Goal: Task Accomplishment & Management: Manage account settings

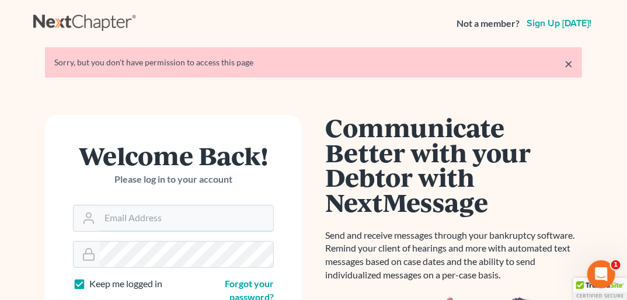
type input "[PERSON_NAME][EMAIL_ADDRESS][DOMAIN_NAME]"
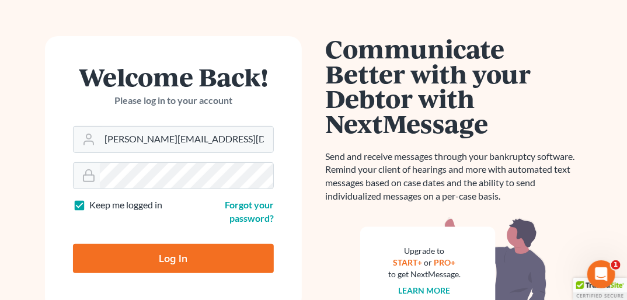
scroll to position [81, 0]
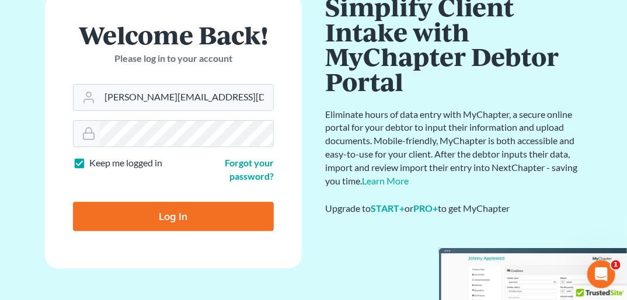
click at [217, 218] on input "Log In" at bounding box center [173, 216] width 201 height 29
type input "Thinking..."
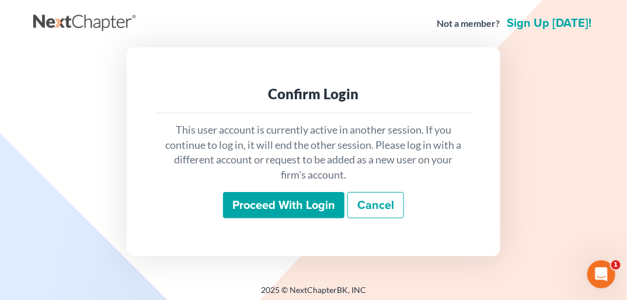
click at [252, 203] on input "Proceed with login" at bounding box center [283, 205] width 121 height 27
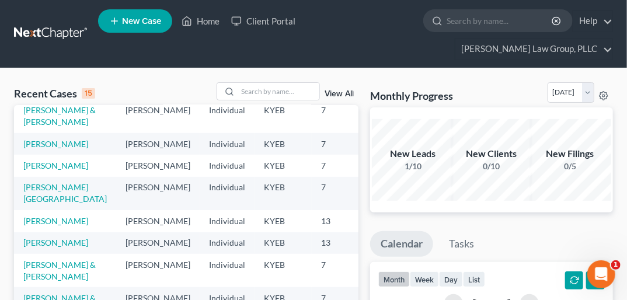
scroll to position [215, 0]
click at [37, 248] on link "[PERSON_NAME]" at bounding box center [55, 243] width 65 height 10
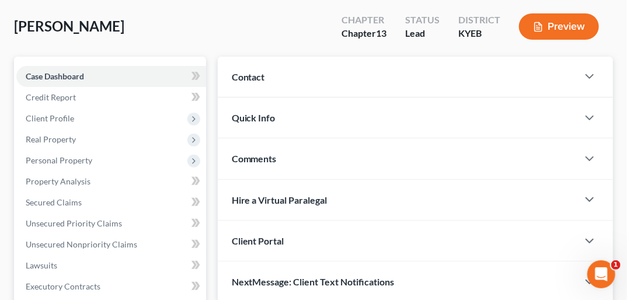
scroll to position [79, 0]
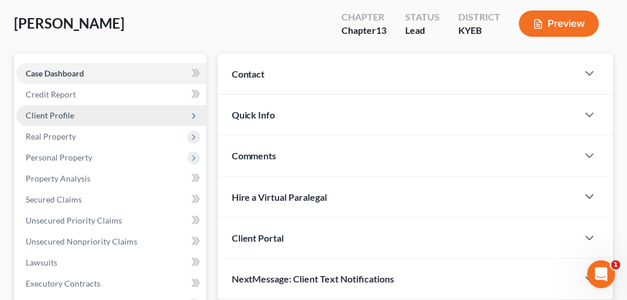
click at [64, 110] on span "Client Profile" at bounding box center [50, 115] width 48 height 10
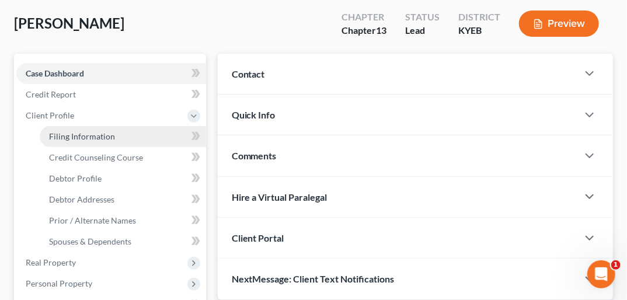
click at [78, 131] on span "Filing Information" at bounding box center [82, 136] width 66 height 10
select select "1"
select select "0"
select select "3"
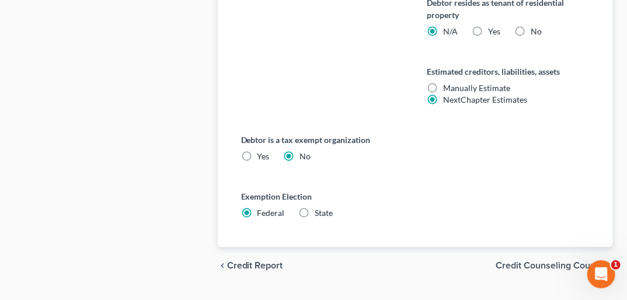
scroll to position [791, 0]
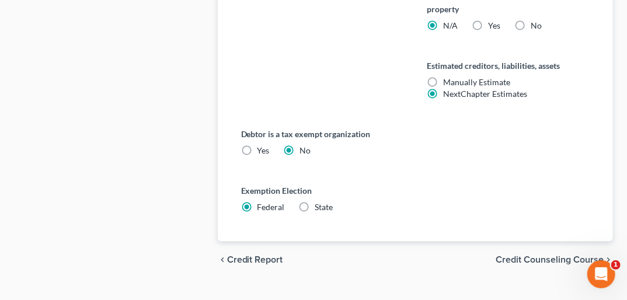
click at [582, 255] on span "Credit Counseling Course" at bounding box center [550, 259] width 108 height 9
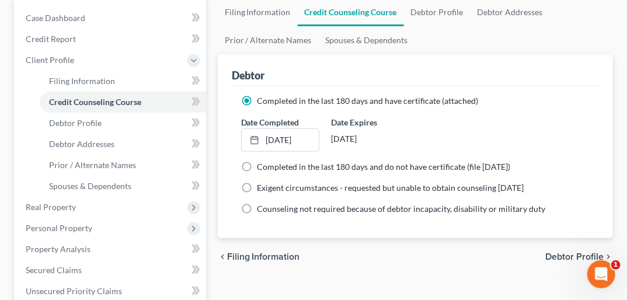
scroll to position [158, 0]
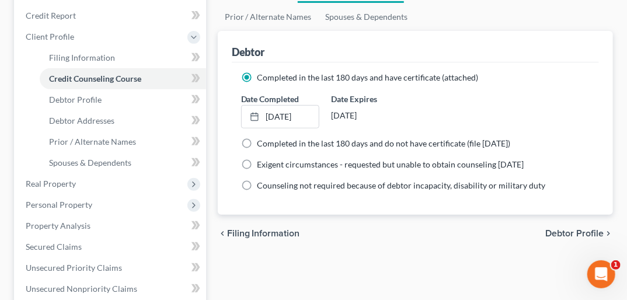
click at [578, 229] on span "Debtor Profile" at bounding box center [574, 233] width 58 height 9
select select "0"
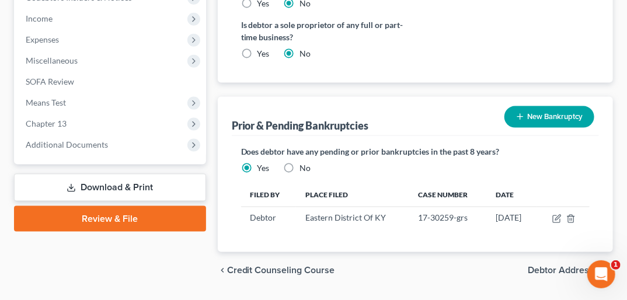
scroll to position [524, 0]
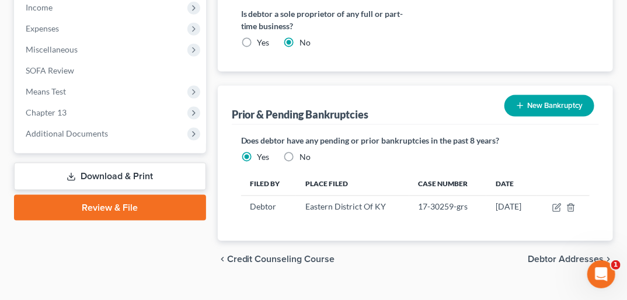
click at [567, 255] on span "Debtor Addresses" at bounding box center [566, 259] width 76 height 9
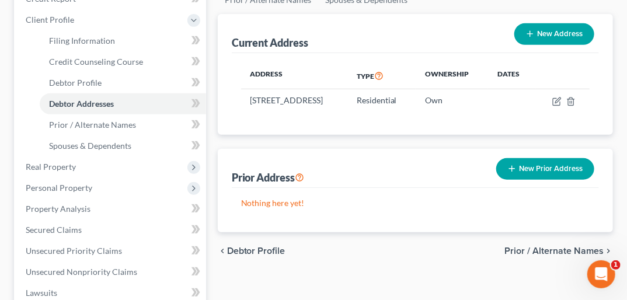
scroll to position [185, 0]
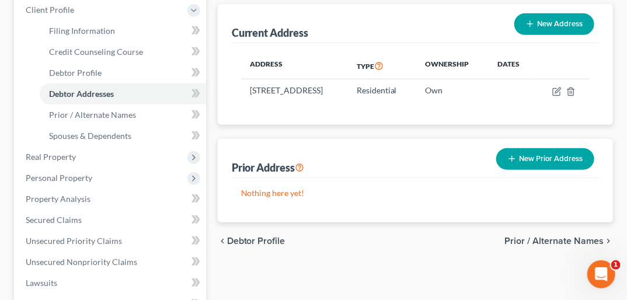
click at [550, 237] on span "Prior / Alternate Names" at bounding box center [554, 241] width 99 height 9
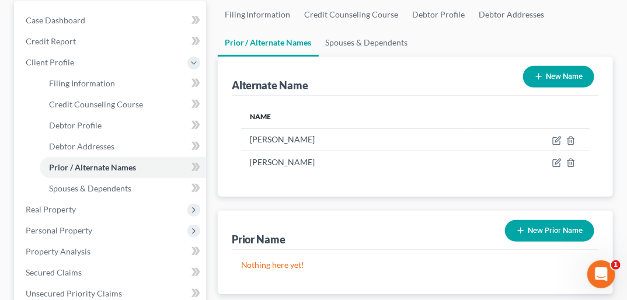
scroll to position [135, 0]
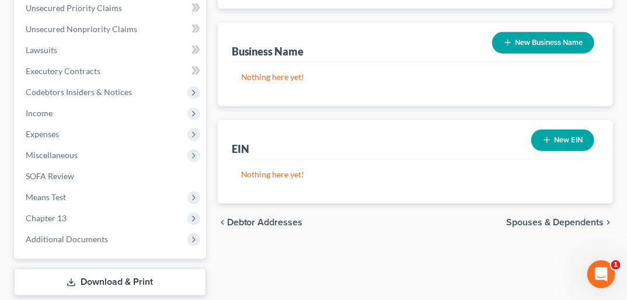
click at [571, 218] on span "Spouses & Dependents" at bounding box center [555, 222] width 98 height 9
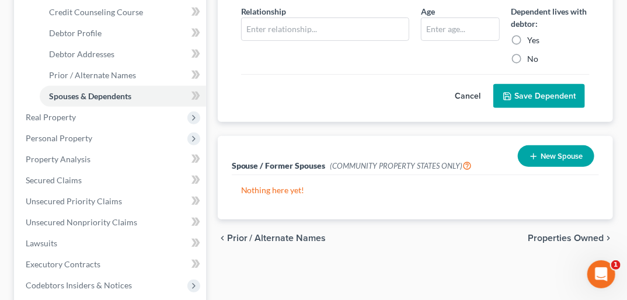
scroll to position [231, 0]
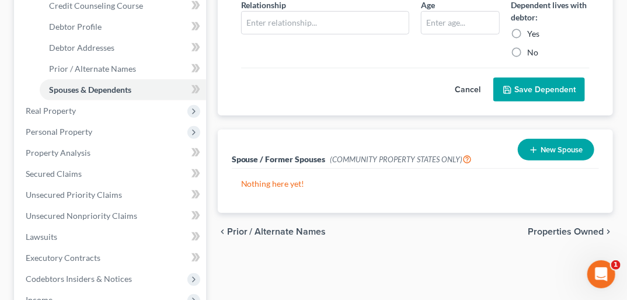
click at [583, 227] on span "Properties Owned" at bounding box center [566, 231] width 76 height 9
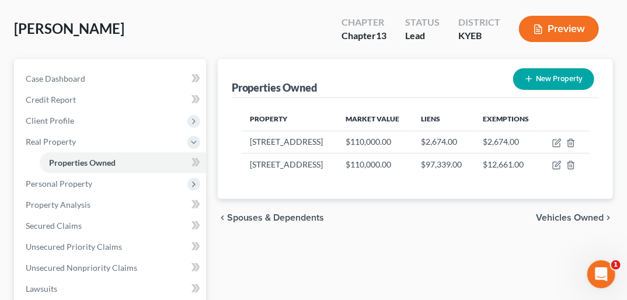
click at [586, 213] on span "Vehicles Owned" at bounding box center [570, 217] width 68 height 9
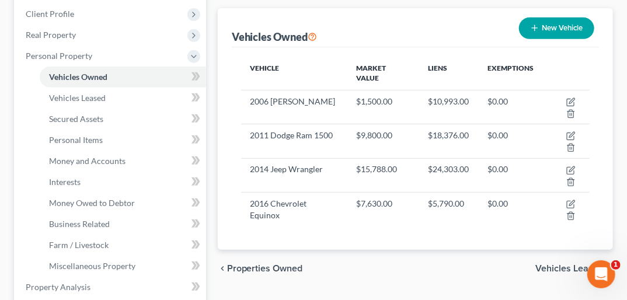
scroll to position [201, 0]
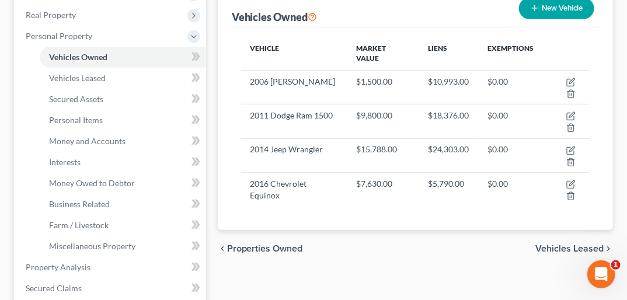
click at [584, 244] on span "Vehicles Leased" at bounding box center [569, 248] width 68 height 9
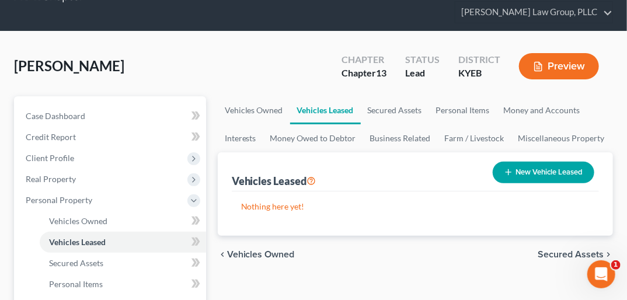
scroll to position [79, 0]
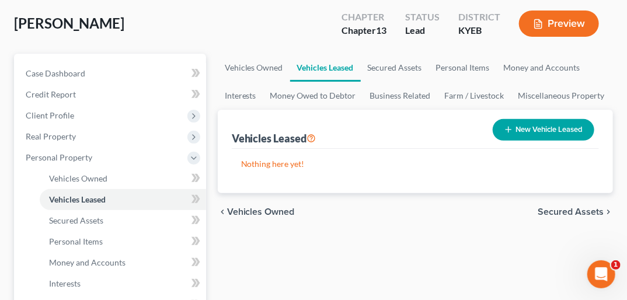
click at [587, 207] on span "Secured Assets" at bounding box center [571, 211] width 66 height 9
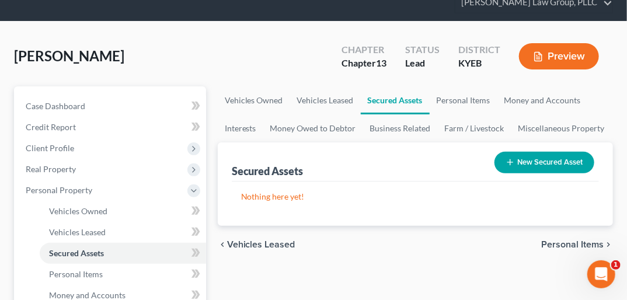
scroll to position [54, 0]
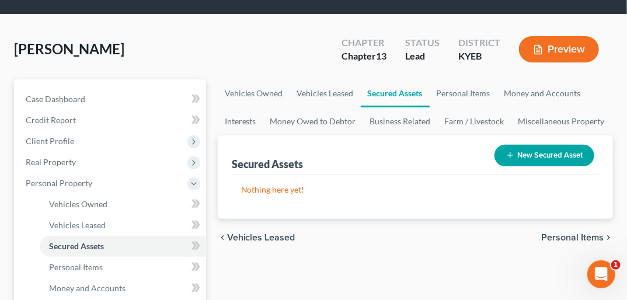
click at [587, 233] on span "Personal Items" at bounding box center [572, 237] width 62 height 9
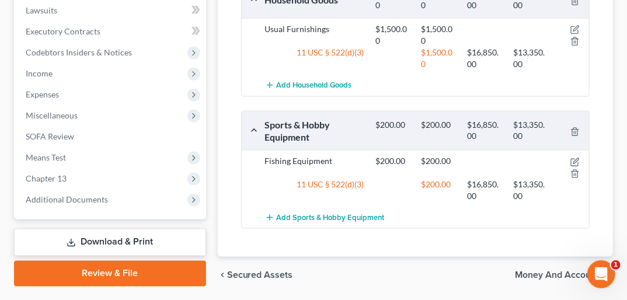
scroll to position [558, 0]
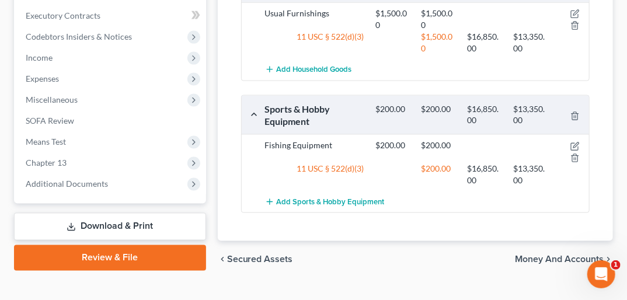
click at [558, 255] on span "Money and Accounts" at bounding box center [559, 259] width 89 height 9
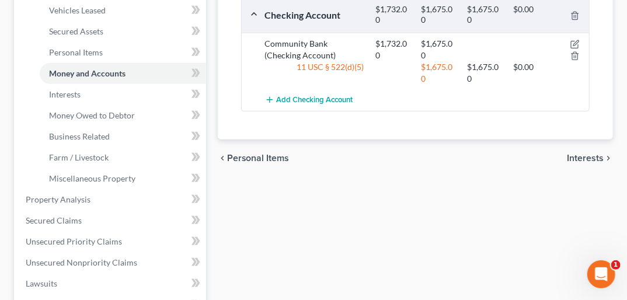
scroll to position [271, 0]
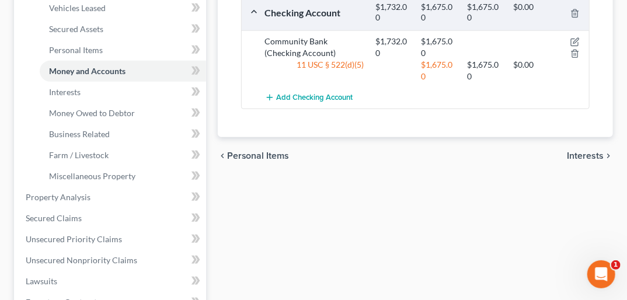
click at [593, 151] on span "Interests" at bounding box center [585, 155] width 37 height 9
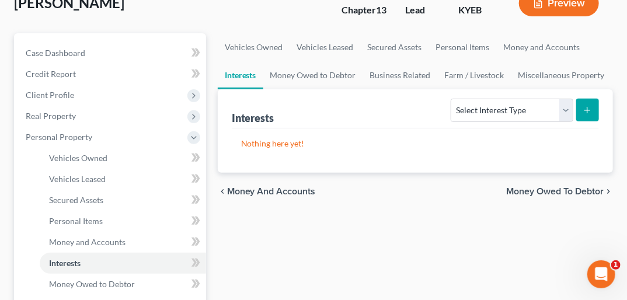
scroll to position [111, 0]
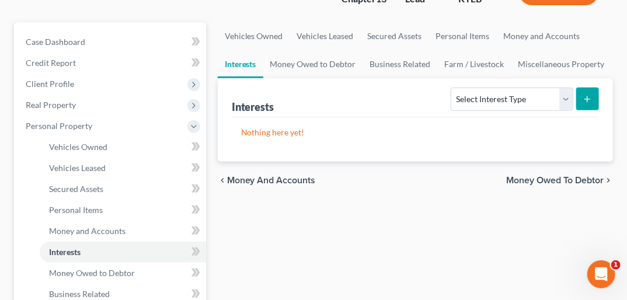
click at [593, 176] on span "Money Owed to Debtor" at bounding box center [555, 180] width 98 height 9
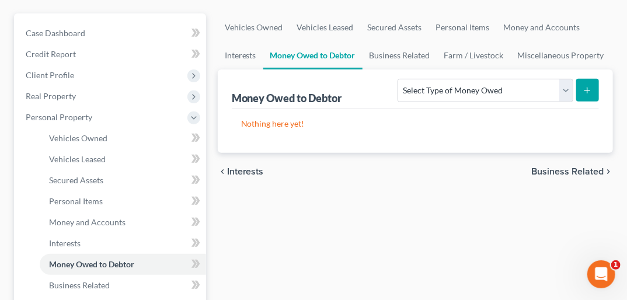
click at [591, 167] on span "Business Related" at bounding box center [567, 171] width 72 height 9
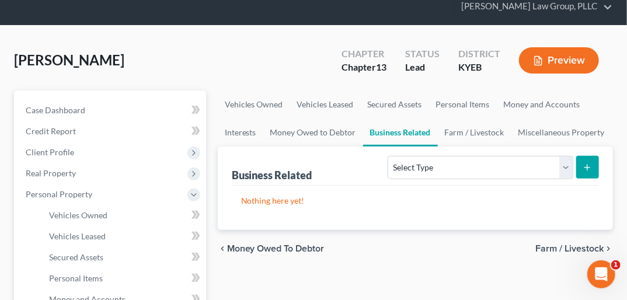
scroll to position [68, 0]
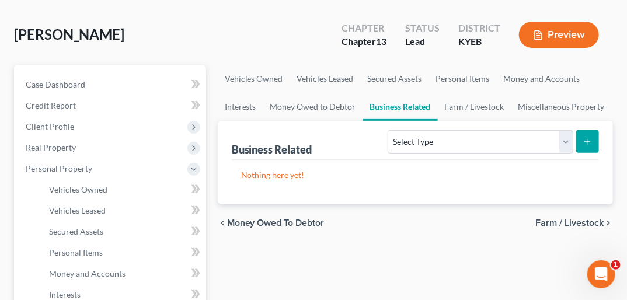
click at [590, 218] on span "Farm / Livestock" at bounding box center [569, 222] width 68 height 9
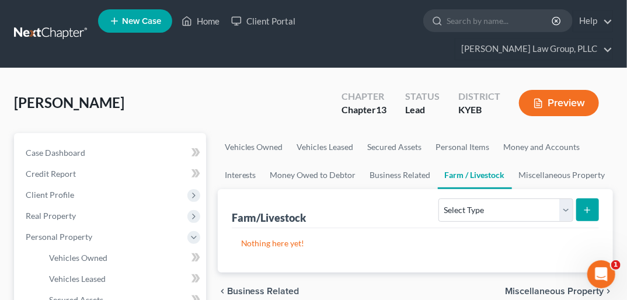
click at [549, 287] on span "Miscellaneous Property" at bounding box center [554, 291] width 99 height 9
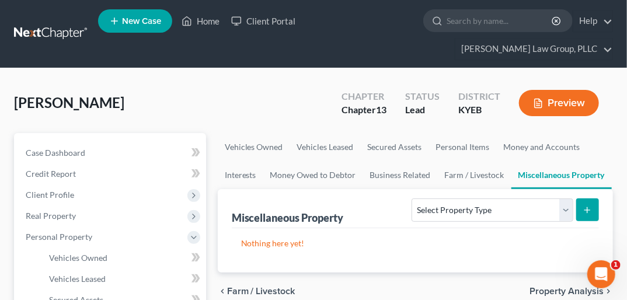
click at [549, 287] on span "Property Analysis" at bounding box center [567, 291] width 74 height 9
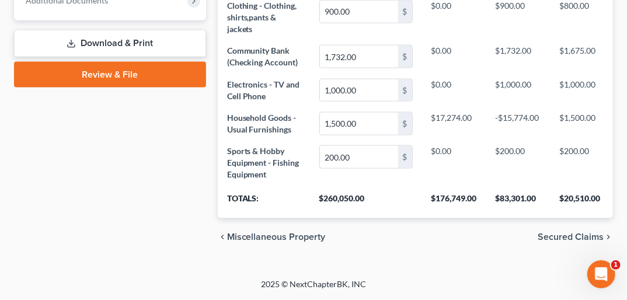
click at [582, 242] on span "Secured Claims" at bounding box center [571, 236] width 66 height 9
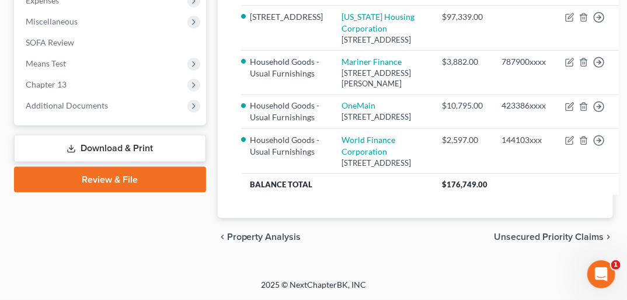
click at [567, 235] on span "Unsecured Priority Claims" at bounding box center [549, 236] width 110 height 9
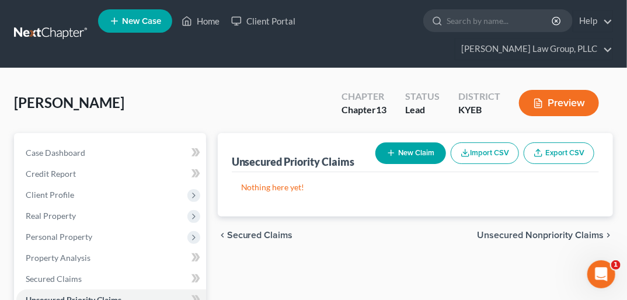
click at [568, 231] on span "Unsecured Nonpriority Claims" at bounding box center [540, 235] width 127 height 9
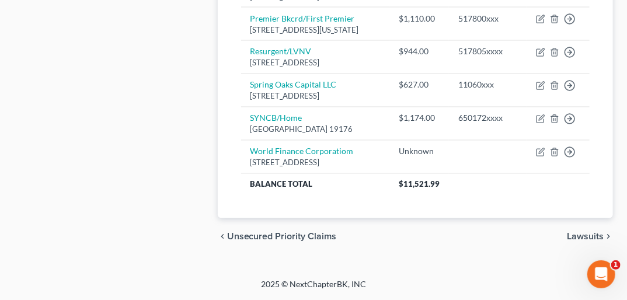
scroll to position [904, 0]
click at [575, 233] on span "Lawsuits" at bounding box center [585, 236] width 37 height 9
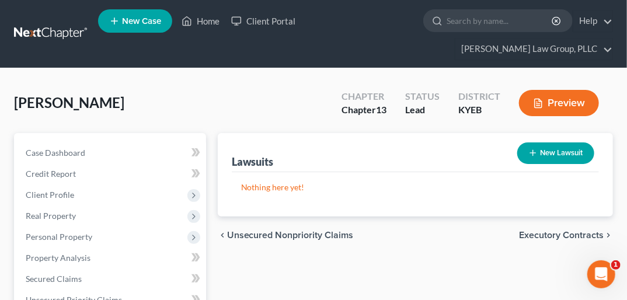
click at [571, 231] on span "Executory Contracts" at bounding box center [561, 235] width 85 height 9
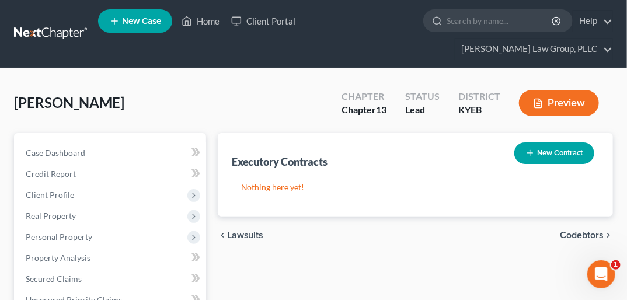
click at [583, 231] on span "Codebtors" at bounding box center [582, 235] width 44 height 9
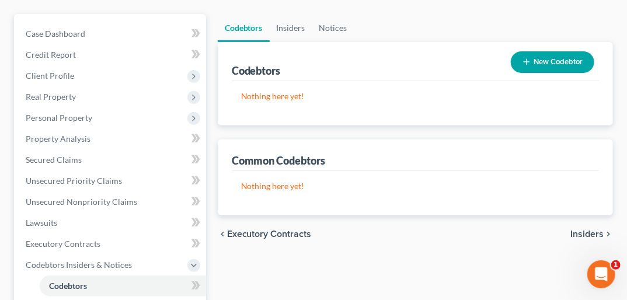
click at [598, 229] on span "Insiders" at bounding box center [587, 233] width 33 height 9
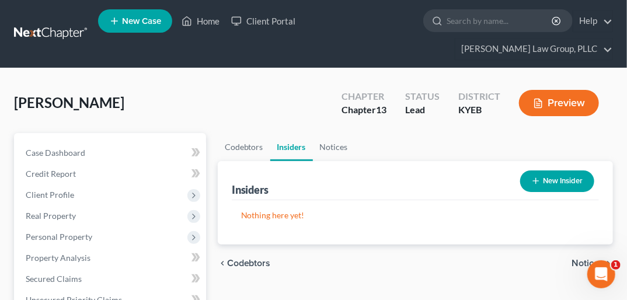
click at [589, 259] on span "Notices" at bounding box center [588, 263] width 32 height 9
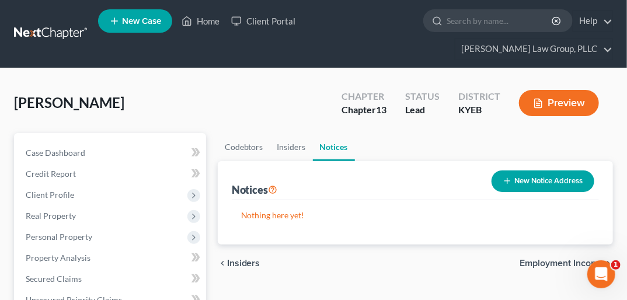
click at [586, 259] on span "Employment Income" at bounding box center [562, 263] width 84 height 9
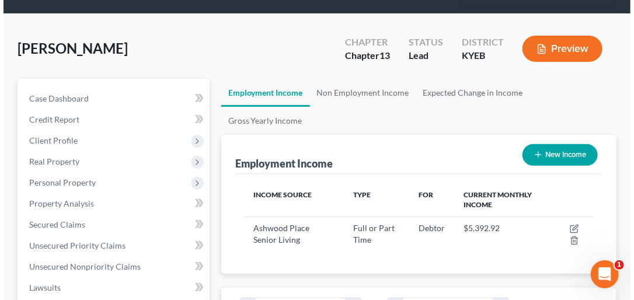
scroll to position [58, 0]
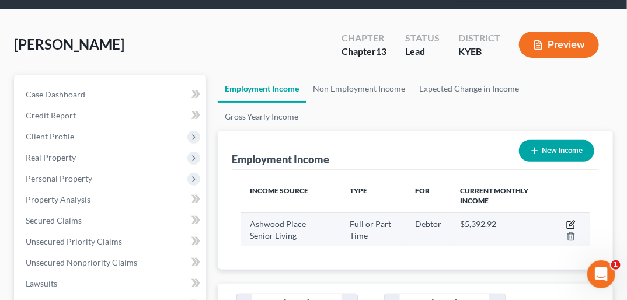
click at [569, 222] on icon "button" at bounding box center [570, 225] width 7 height 7
select select "0"
select select "18"
select select "2"
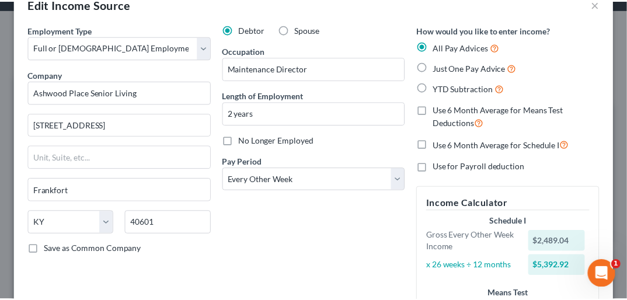
scroll to position [27, 0]
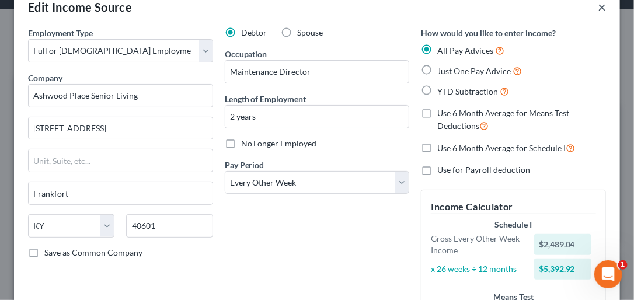
click at [598, 6] on button "×" at bounding box center [602, 7] width 8 height 14
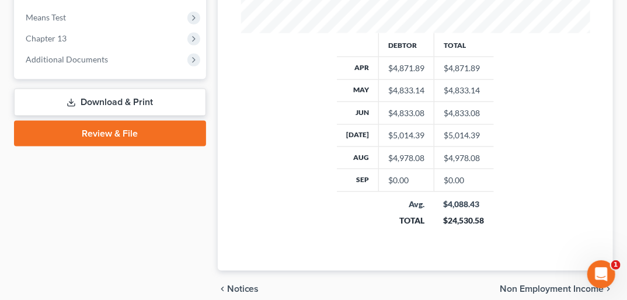
scroll to position [558, 0]
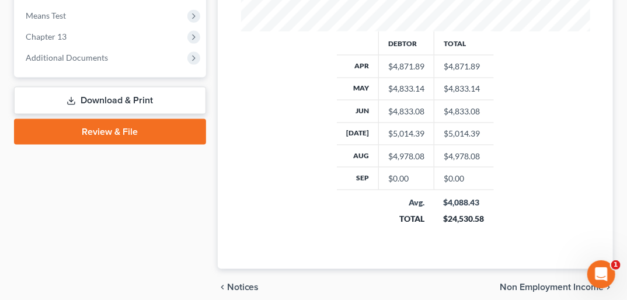
click at [547, 283] on span "Non Employment Income" at bounding box center [552, 287] width 104 height 9
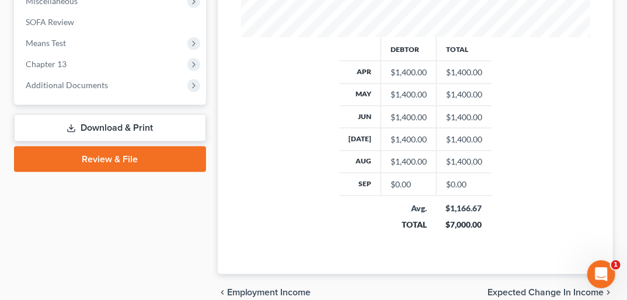
scroll to position [535, 0]
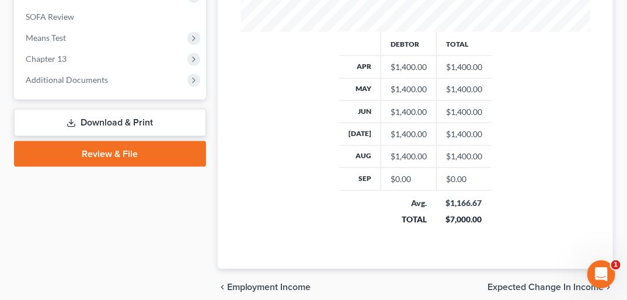
click at [569, 283] on span "Expected Change in Income" at bounding box center [546, 287] width 116 height 9
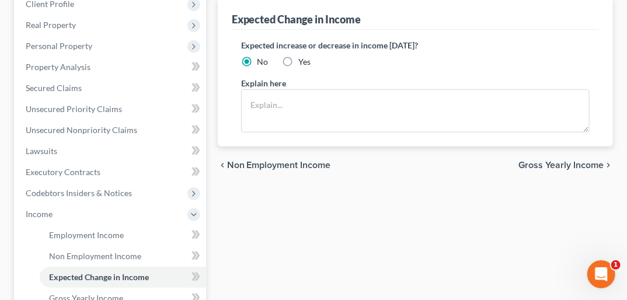
scroll to position [197, 0]
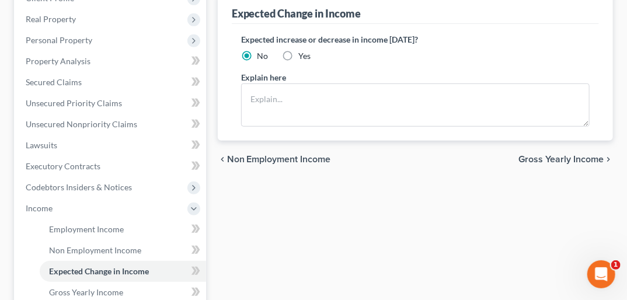
click at [565, 155] on span "Gross Yearly Income" at bounding box center [561, 159] width 85 height 9
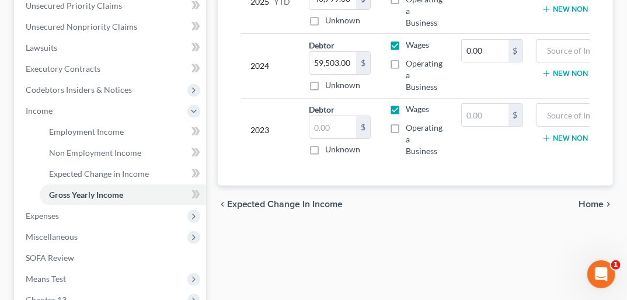
scroll to position [299, 0]
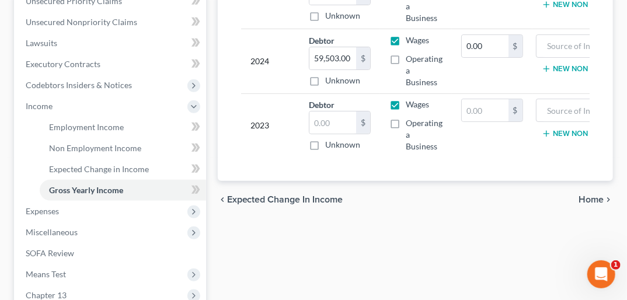
click at [594, 195] on span "Home" at bounding box center [591, 199] width 25 height 9
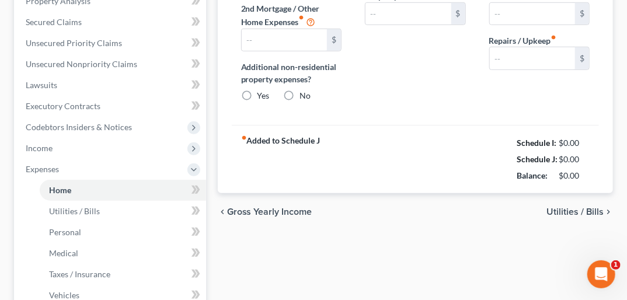
type input "874.00"
type input "0.00"
radio input "true"
type input "0.00"
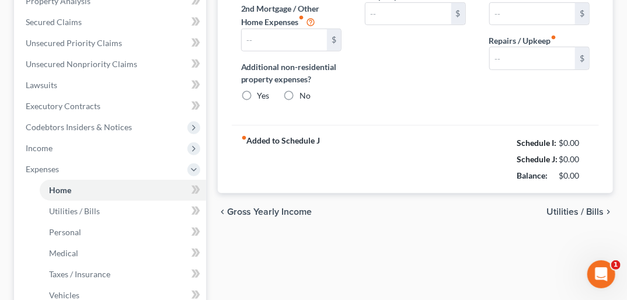
type input "0.00"
type input "300.00"
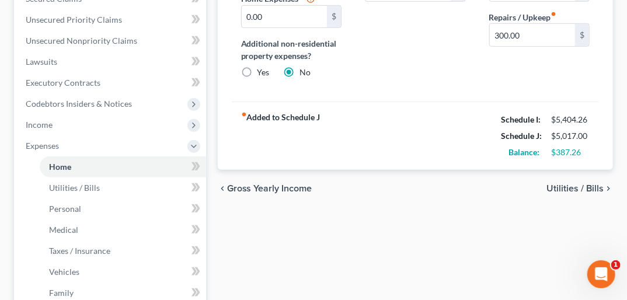
scroll to position [281, 0]
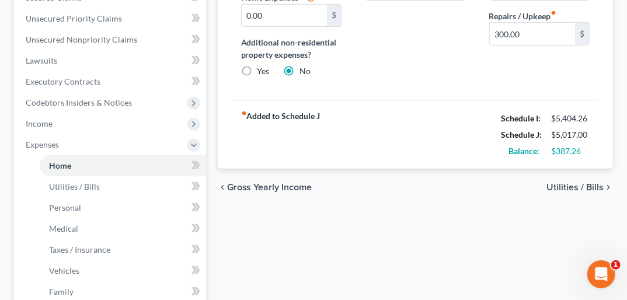
click at [566, 183] on span "Utilities / Bills" at bounding box center [575, 187] width 57 height 9
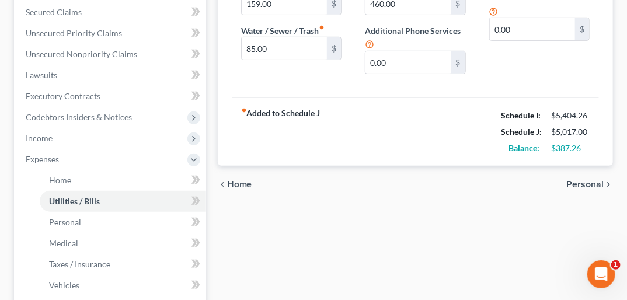
click at [593, 180] on span "Personal" at bounding box center [584, 184] width 37 height 9
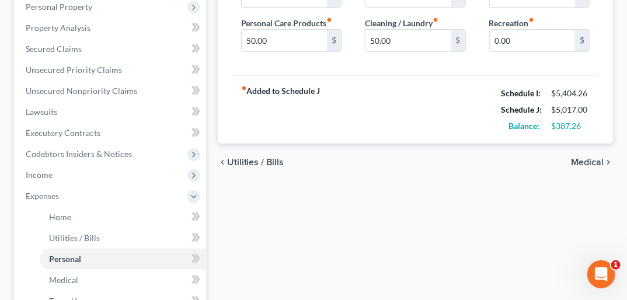
scroll to position [254, 0]
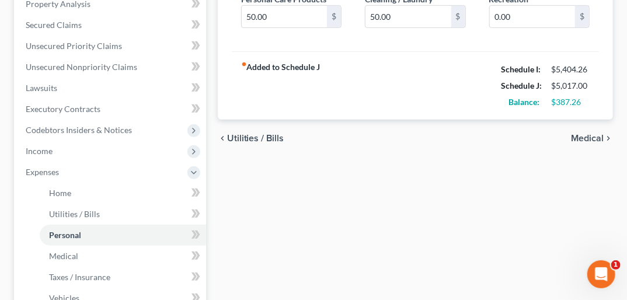
click at [594, 134] on span "Medical" at bounding box center [587, 138] width 33 height 9
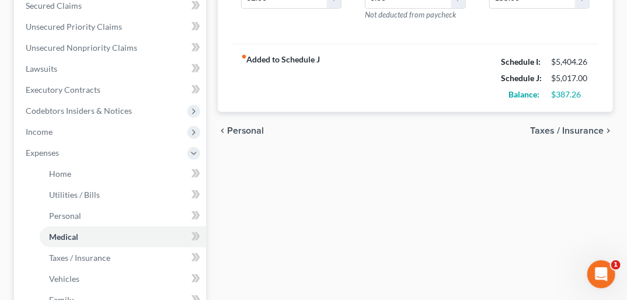
scroll to position [284, 0]
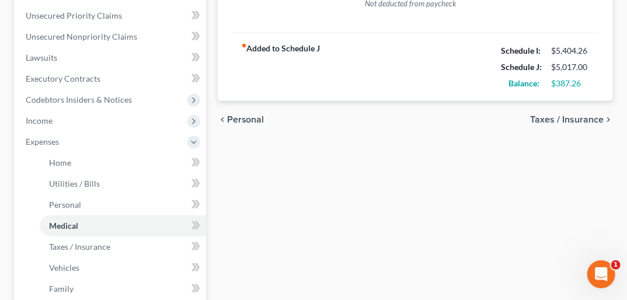
click at [570, 115] on span "Taxes / Insurance" at bounding box center [567, 119] width 74 height 9
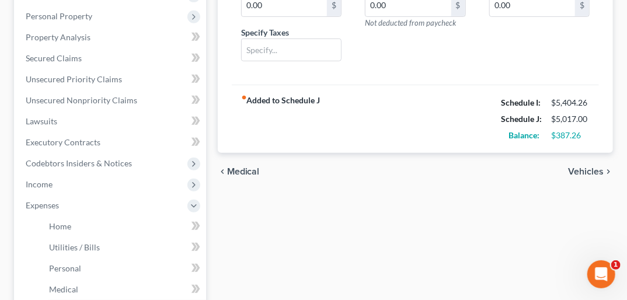
scroll to position [227, 0]
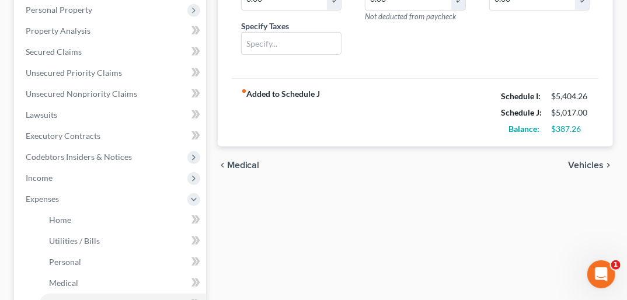
click at [595, 161] on span "Vehicles" at bounding box center [586, 165] width 36 height 9
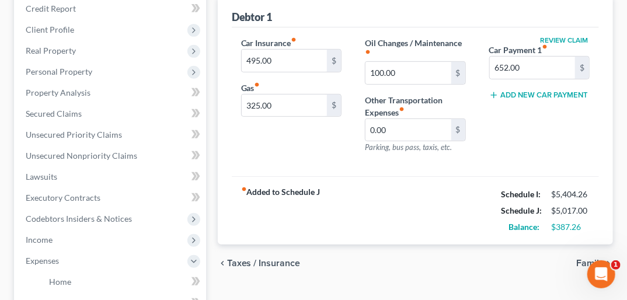
scroll to position [48, 0]
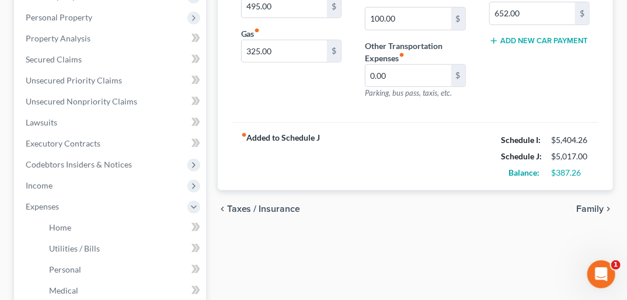
click at [587, 204] on span "Family" at bounding box center [589, 208] width 27 height 9
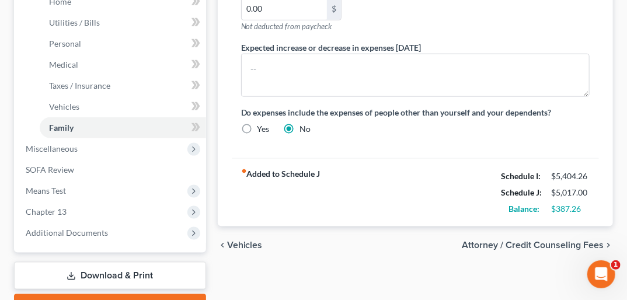
click at [544, 227] on div "chevron_left Vehicles Attorney / Credit Counseling Fees chevron_right" at bounding box center [415, 245] width 395 height 37
click at [547, 241] on span "Attorney / Credit Counseling Fees" at bounding box center [533, 245] width 142 height 9
select select "0"
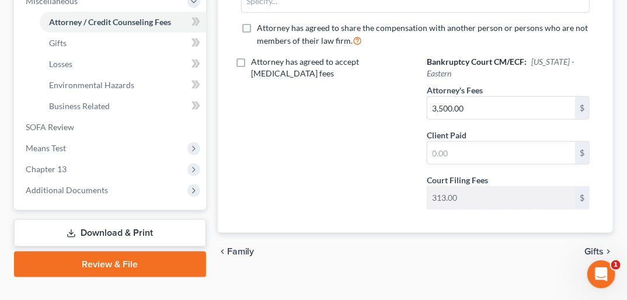
click at [592, 247] on span "Gifts" at bounding box center [594, 251] width 19 height 9
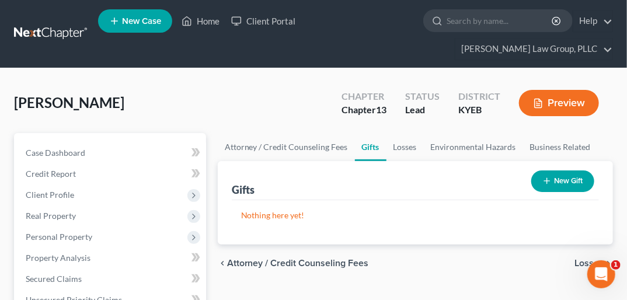
click at [590, 259] on span "Losses" at bounding box center [589, 263] width 29 height 9
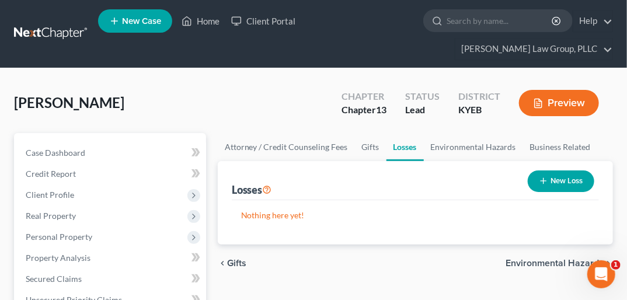
click at [589, 259] on span "Environmental Hazards" at bounding box center [555, 263] width 98 height 9
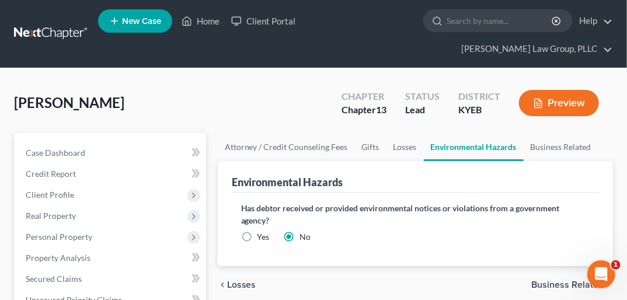
click at [569, 280] on span "Business Related" at bounding box center [567, 284] width 72 height 9
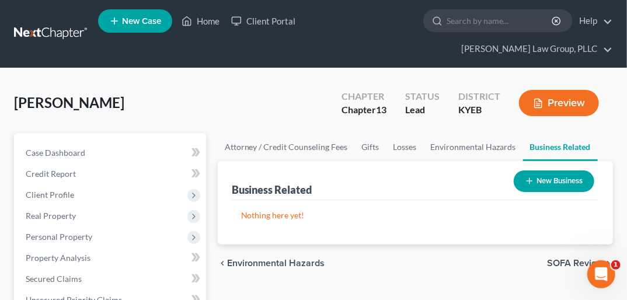
click at [569, 259] on span "SOFA Review" at bounding box center [575, 263] width 57 height 9
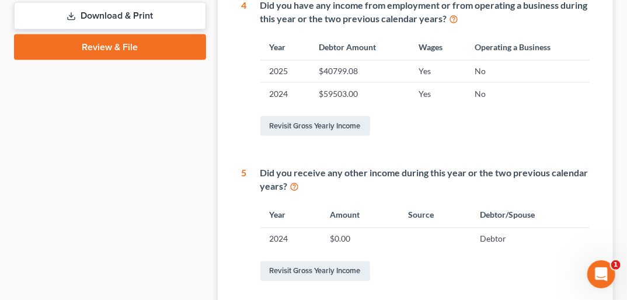
scroll to position [644, 0]
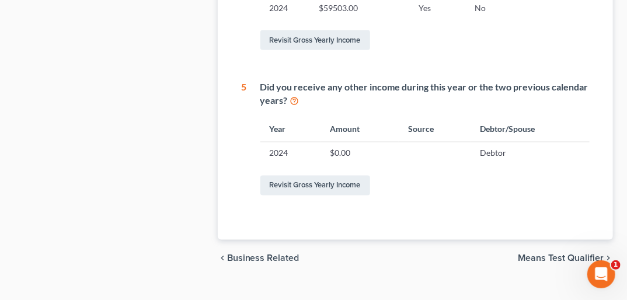
click at [579, 254] on span "Means Test Qualifier" at bounding box center [561, 258] width 86 height 9
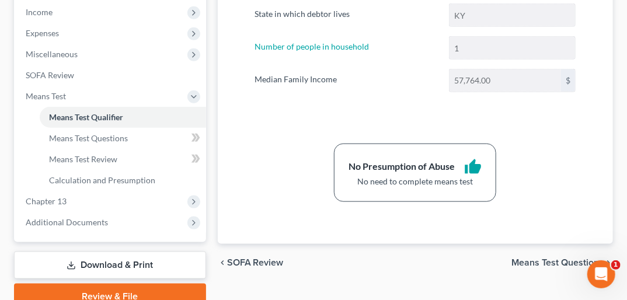
scroll to position [425, 0]
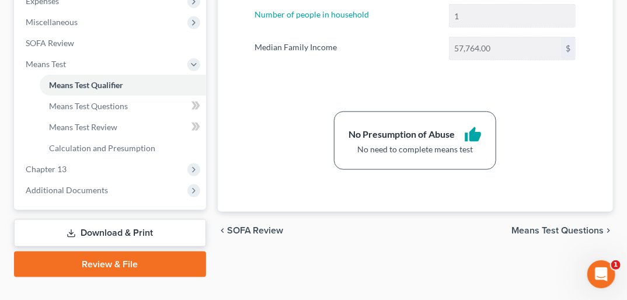
click at [571, 226] on span "Means Test Questions" at bounding box center [558, 230] width 92 height 9
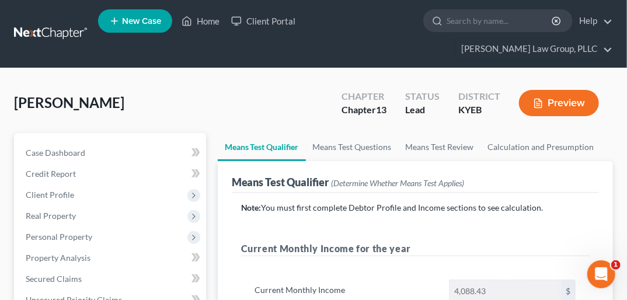
scroll to position [425, 0]
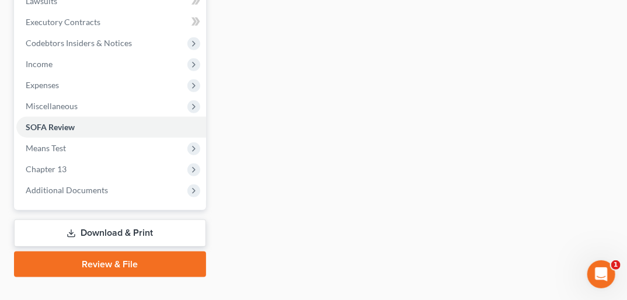
scroll to position [425, 0]
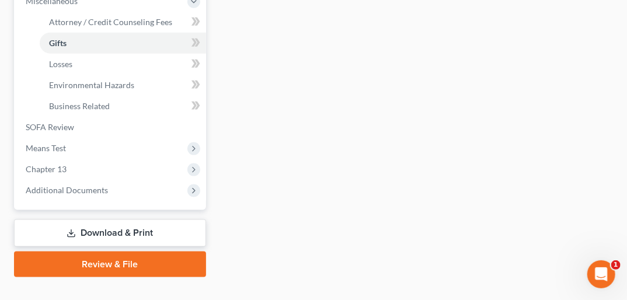
select select "0"
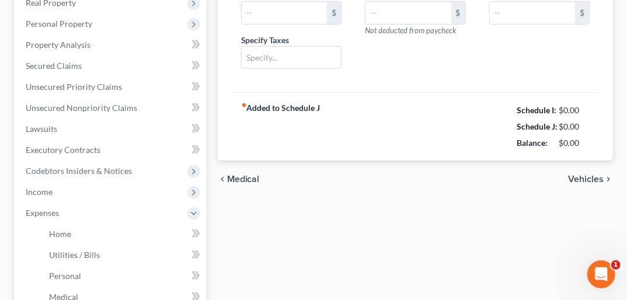
type input "0.00"
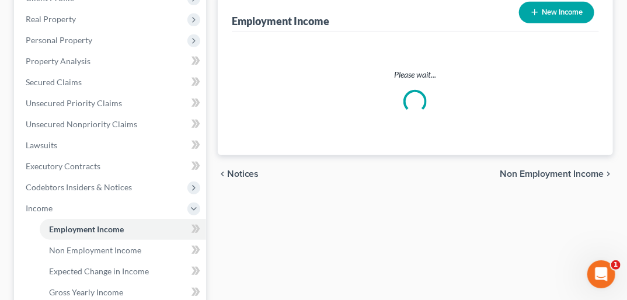
scroll to position [425, 0]
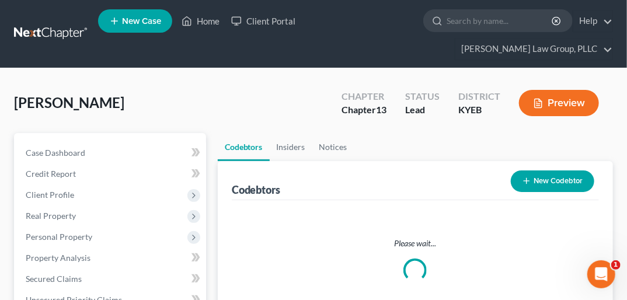
scroll to position [119, 0]
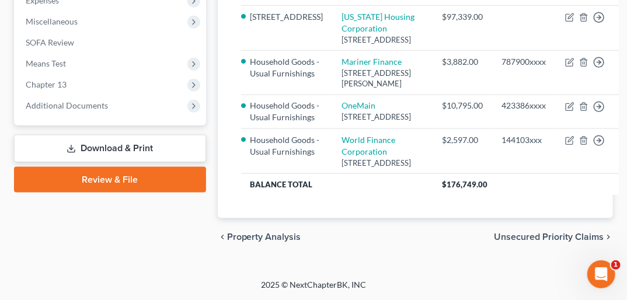
scroll to position [341, 0]
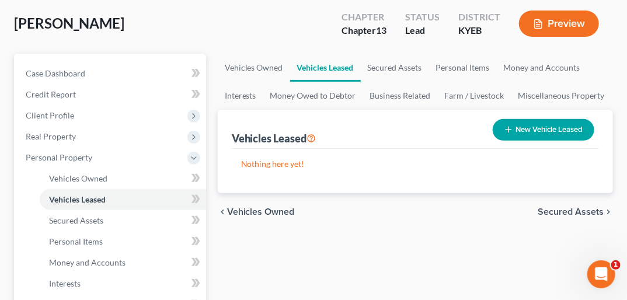
scroll to position [201, 0]
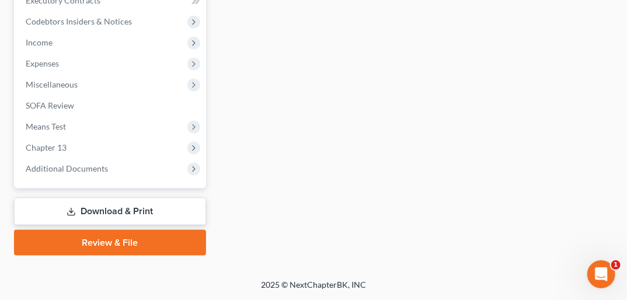
select select "0"
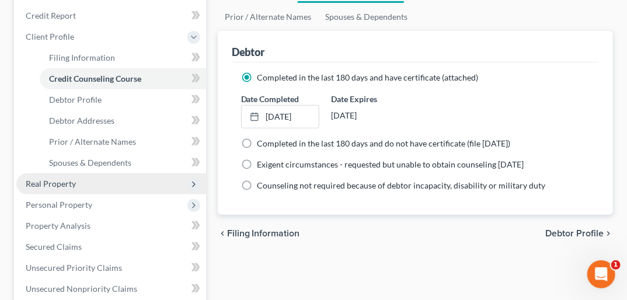
scroll to position [701, 0]
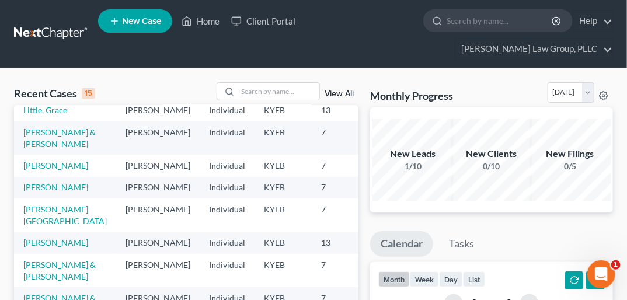
scroll to position [309, 0]
click at [34, 293] on link "Bartlett, Michael & Priscilla" at bounding box center [59, 304] width 72 height 22
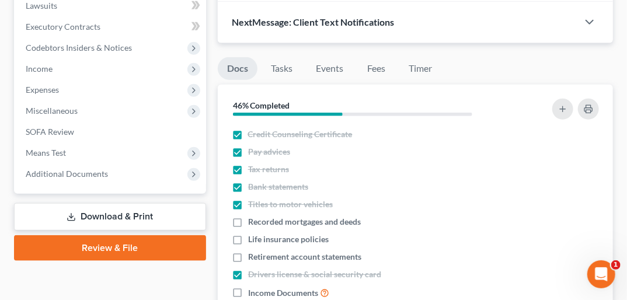
scroll to position [338, 0]
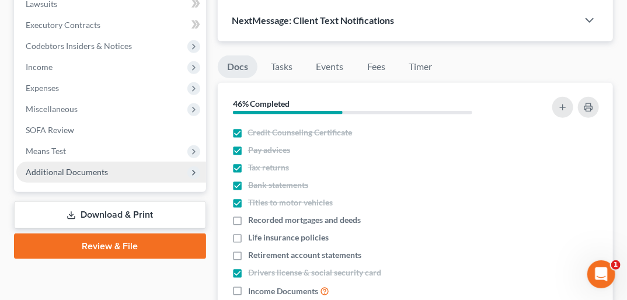
click at [98, 167] on span "Additional Documents" at bounding box center [67, 172] width 82 height 10
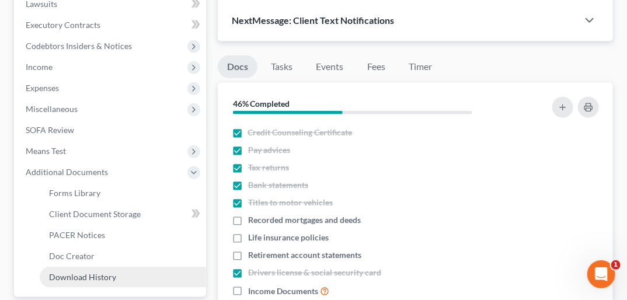
click at [98, 272] on span "Download History" at bounding box center [82, 277] width 67 height 10
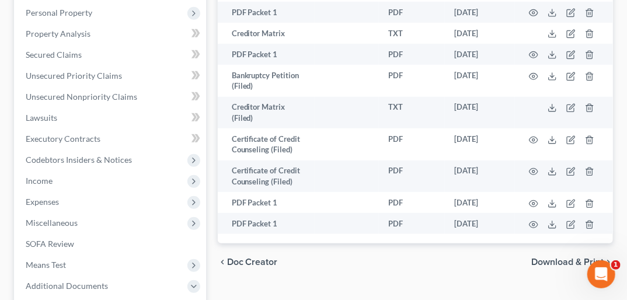
scroll to position [225, 0]
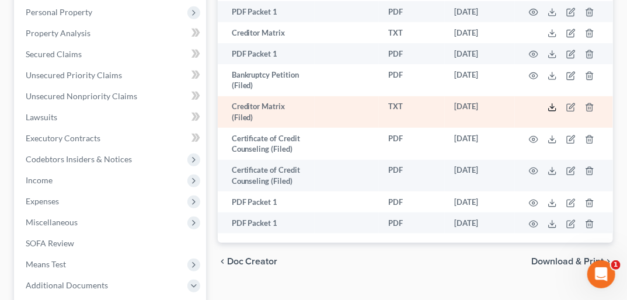
click at [555, 103] on icon at bounding box center [552, 107] width 9 height 9
